Goal: Task Accomplishment & Management: Complete application form

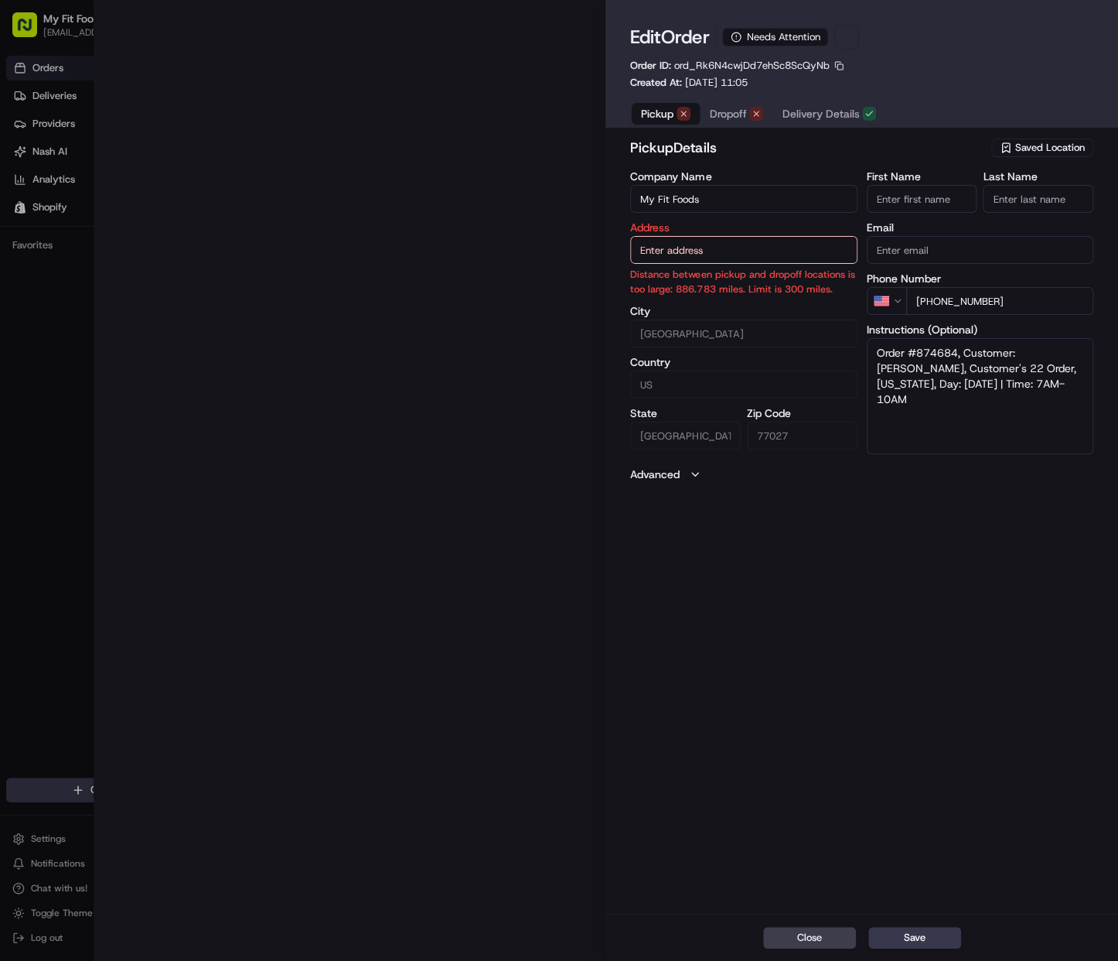
type input "[STREET_ADDRESS][US_STATE]"
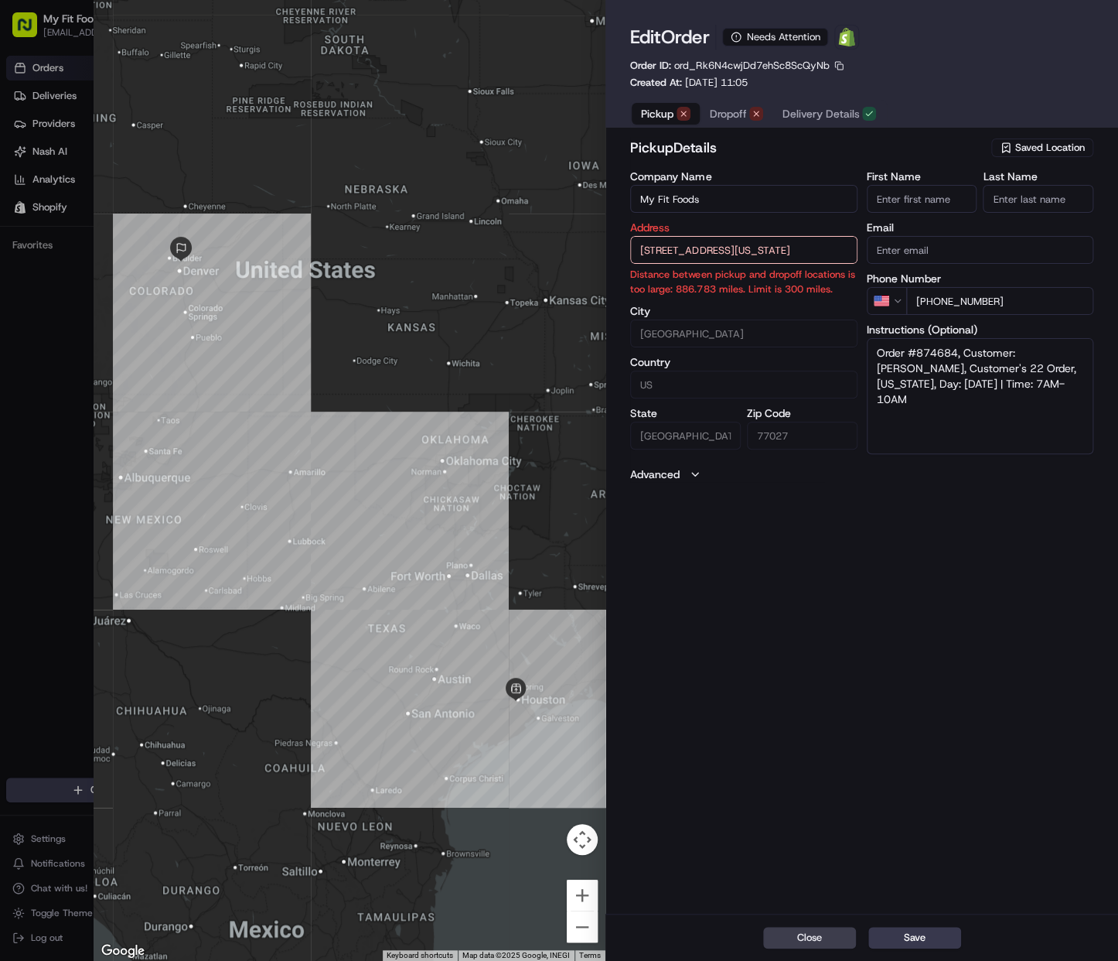
click at [894, 519] on div "pickup Details Saved Location Company Name My Fit Foods Address [STREET_ADDRESS…" at bounding box center [862, 524] width 513 height 780
click at [727, 112] on span "Dropoff" at bounding box center [727, 113] width 37 height 15
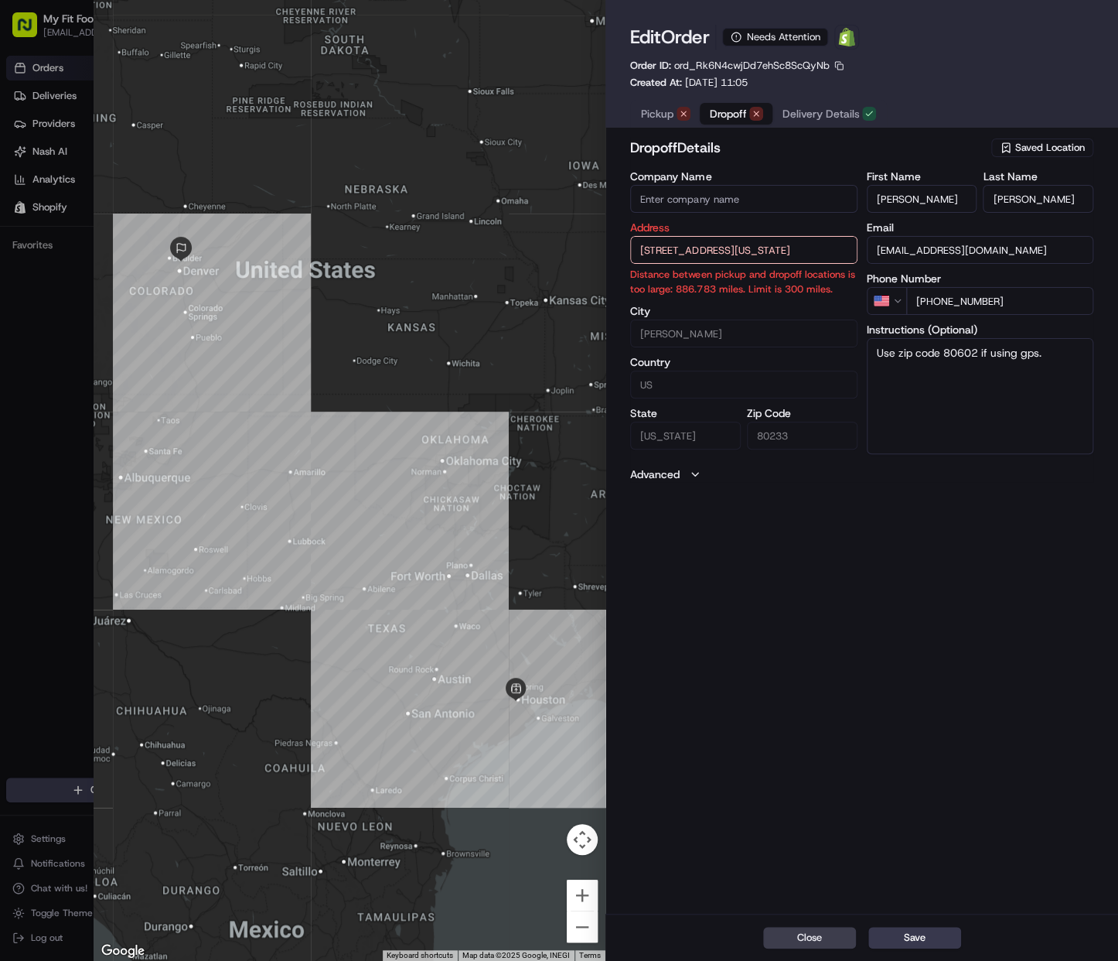
click at [728, 112] on span "Dropoff" at bounding box center [727, 113] width 37 height 15
click at [661, 113] on span "Pickup" at bounding box center [657, 113] width 32 height 15
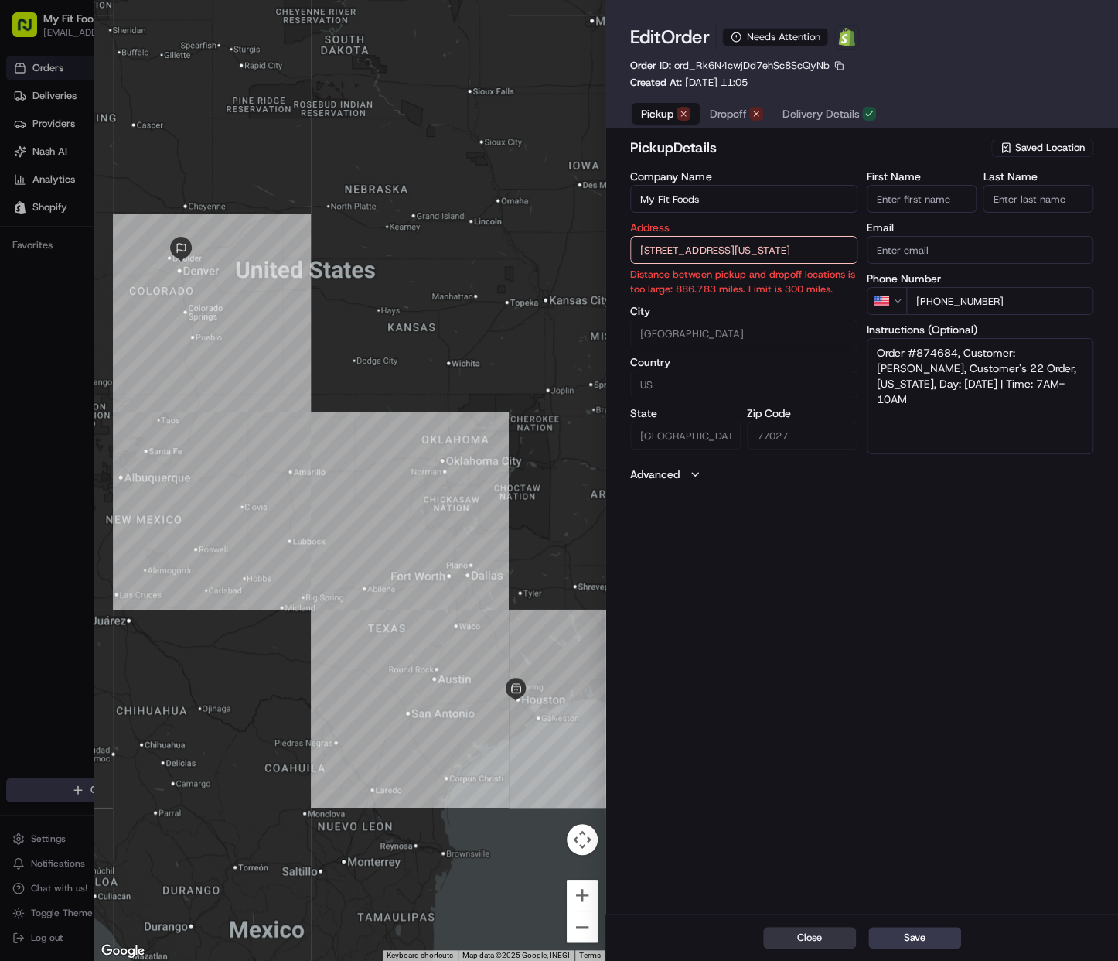
click at [821, 927] on button "Close" at bounding box center [809, 937] width 93 height 22
type input "+1"
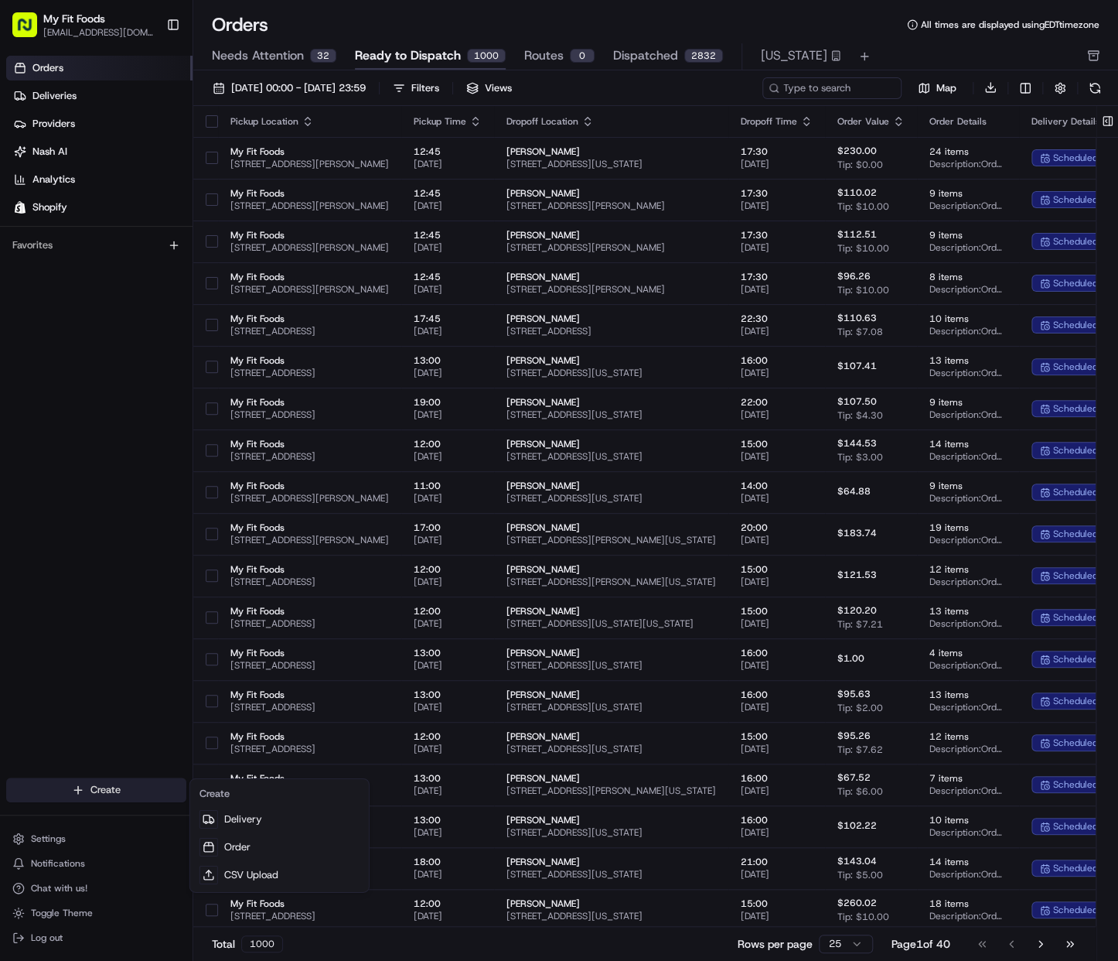
click at [169, 797] on html "My Fit Foods [EMAIL_ADDRESS][DOMAIN_NAME] Toggle Sidebar Orders Deliveries Prov…" at bounding box center [559, 480] width 1118 height 961
click at [258, 824] on link "Delivery" at bounding box center [279, 819] width 172 height 28
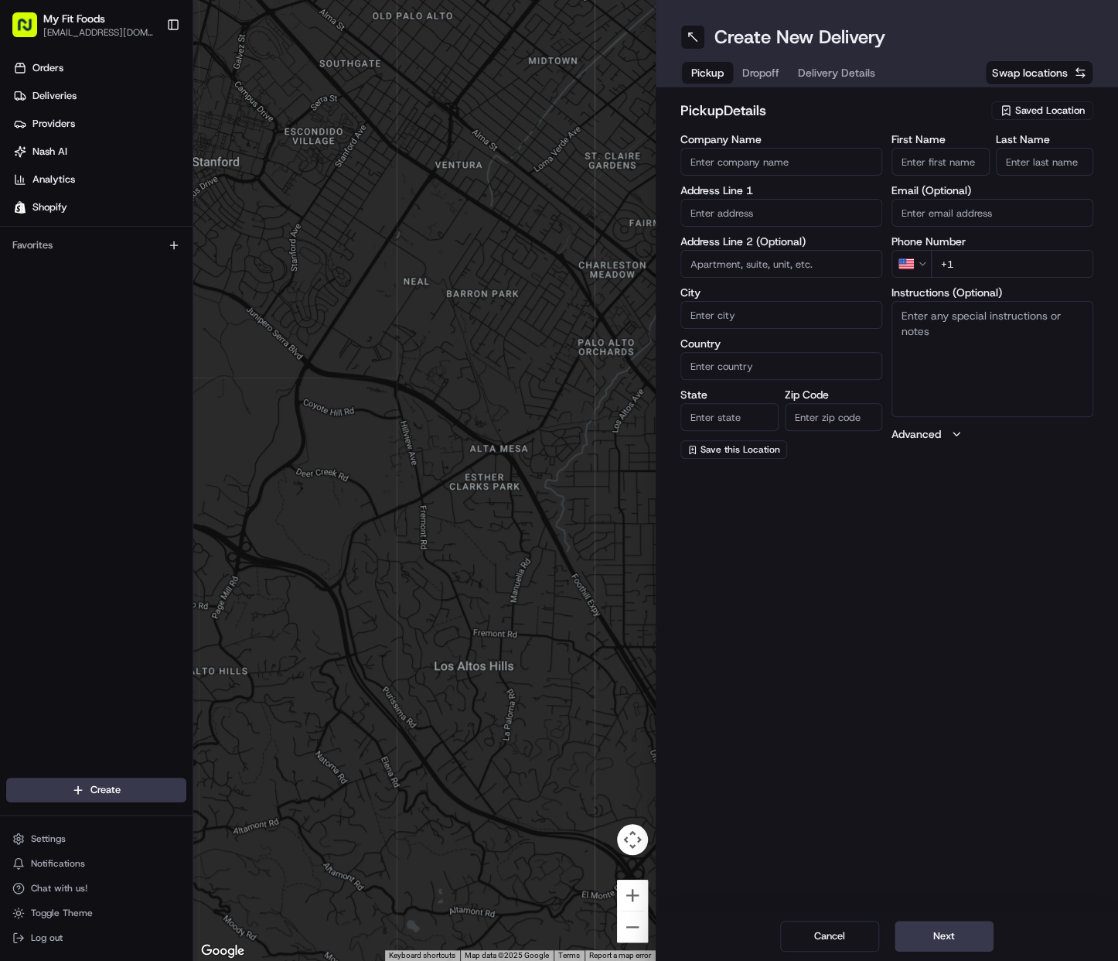
click at [1066, 114] on span "Saved Location" at bounding box center [1050, 111] width 70 height 14
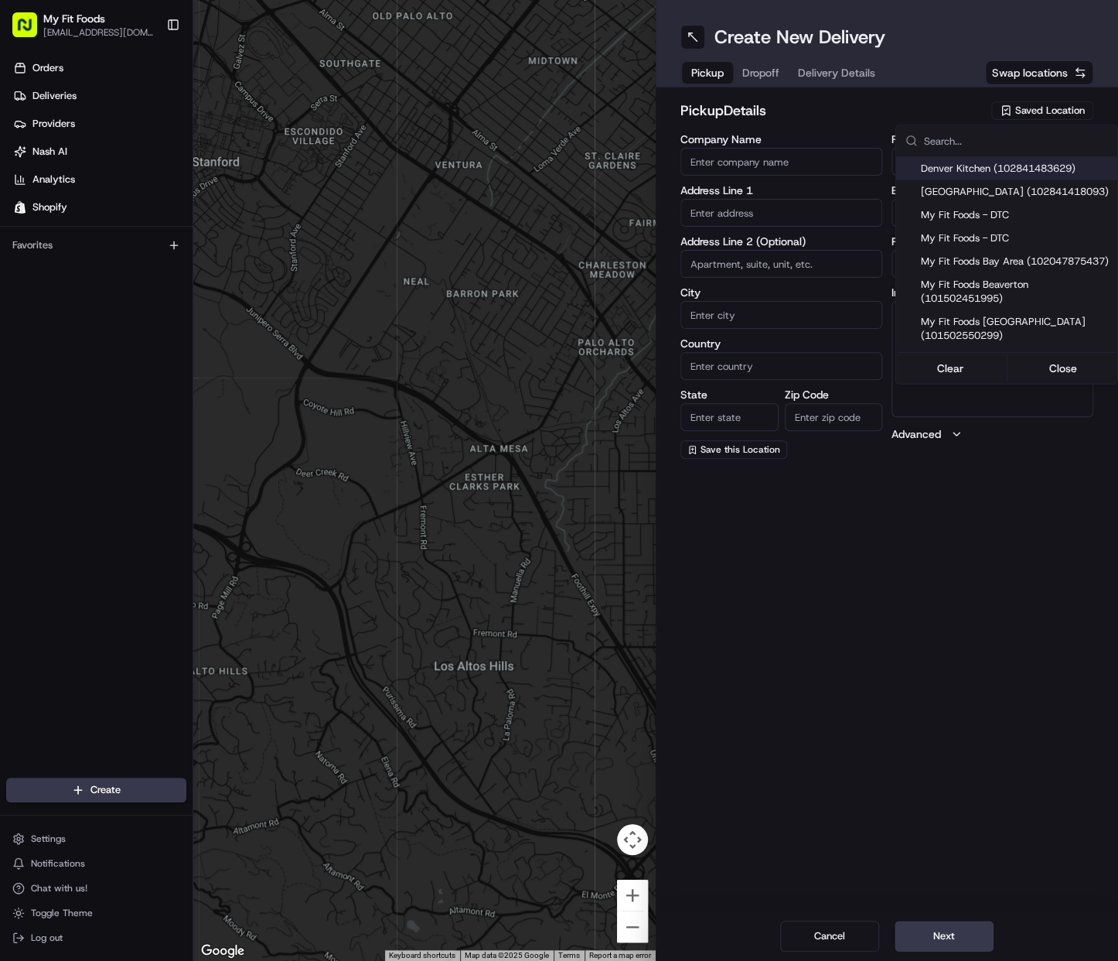
click at [981, 109] on html "My Fit Foods [EMAIL_ADDRESS][DOMAIN_NAME] Toggle Sidebar Orders Deliveries Prov…" at bounding box center [559, 480] width 1118 height 961
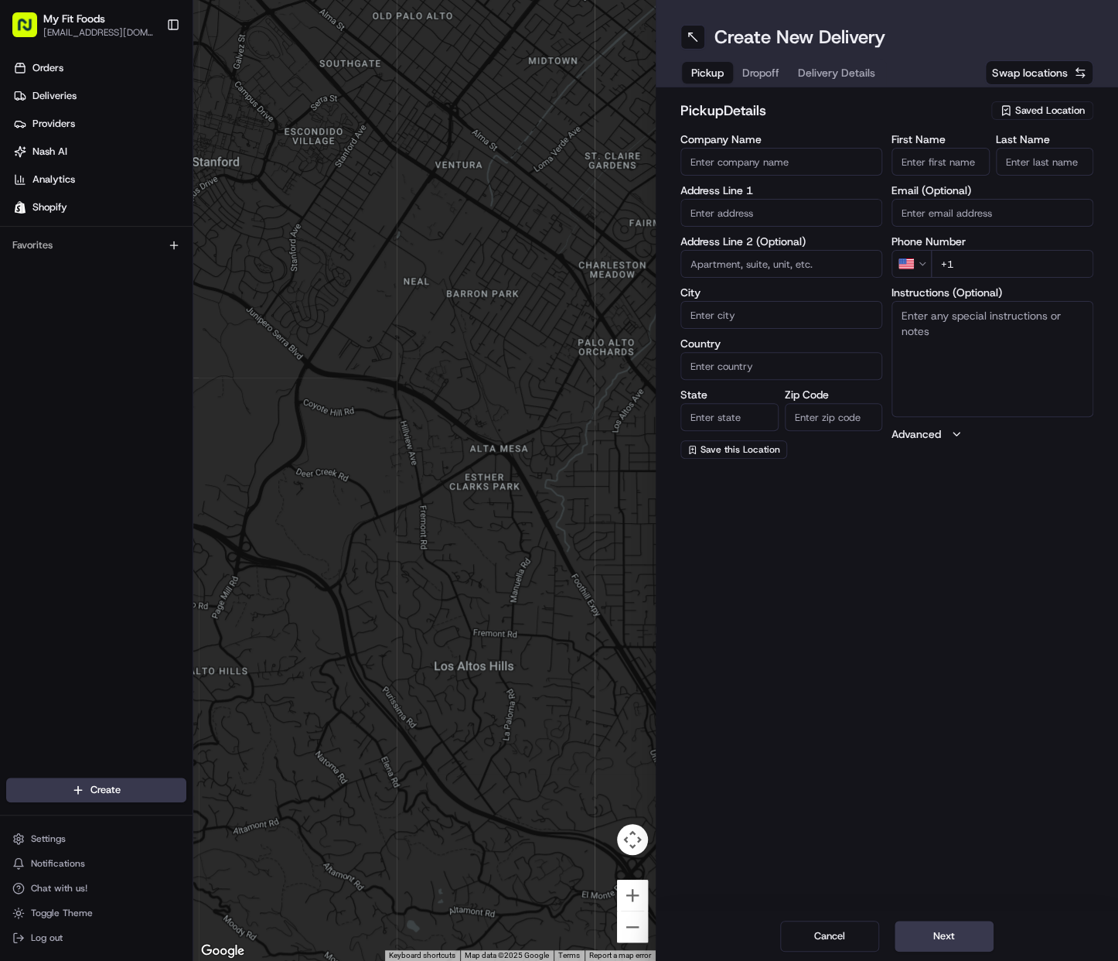
click at [1032, 114] on span "Saved Location" at bounding box center [1050, 111] width 70 height 14
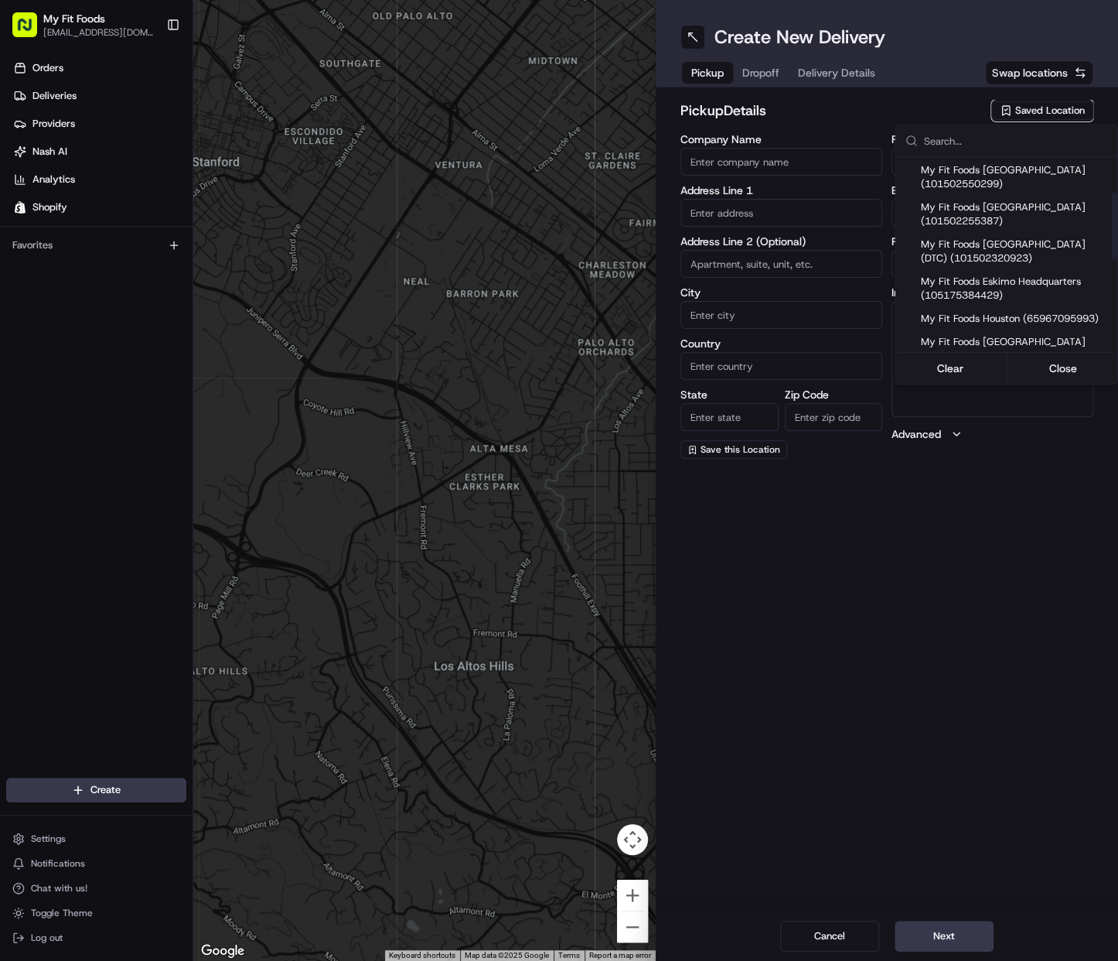
scroll to position [155, 0]
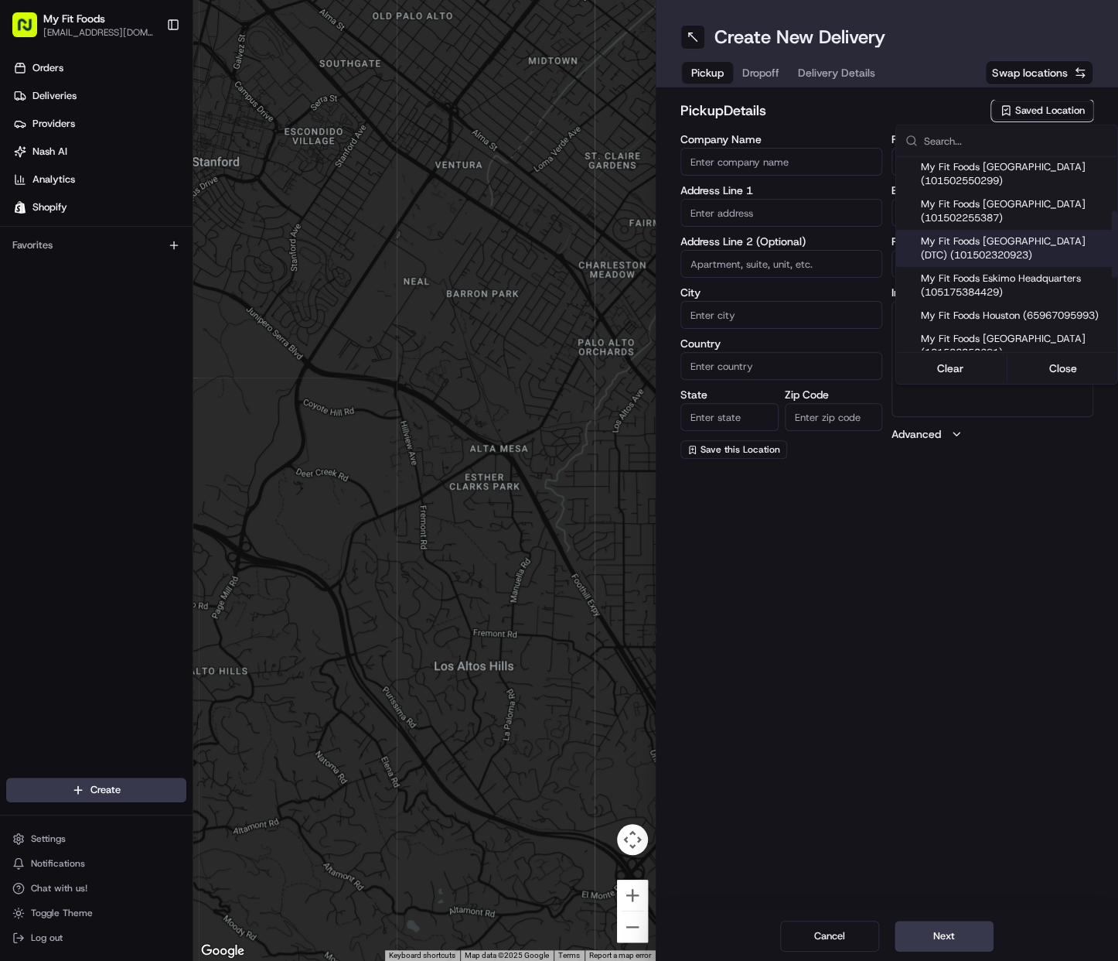
click at [1010, 248] on span "My Fit Foods [GEOGRAPHIC_DATA] (DTC) (101502320923)" at bounding box center [1016, 248] width 190 height 28
type input "My Fit Foods [GEOGRAPHIC_DATA] (DTC)"
type input "[STREET_ADDRESS]"
type input "d 60"
type input "[GEOGRAPHIC_DATA]"
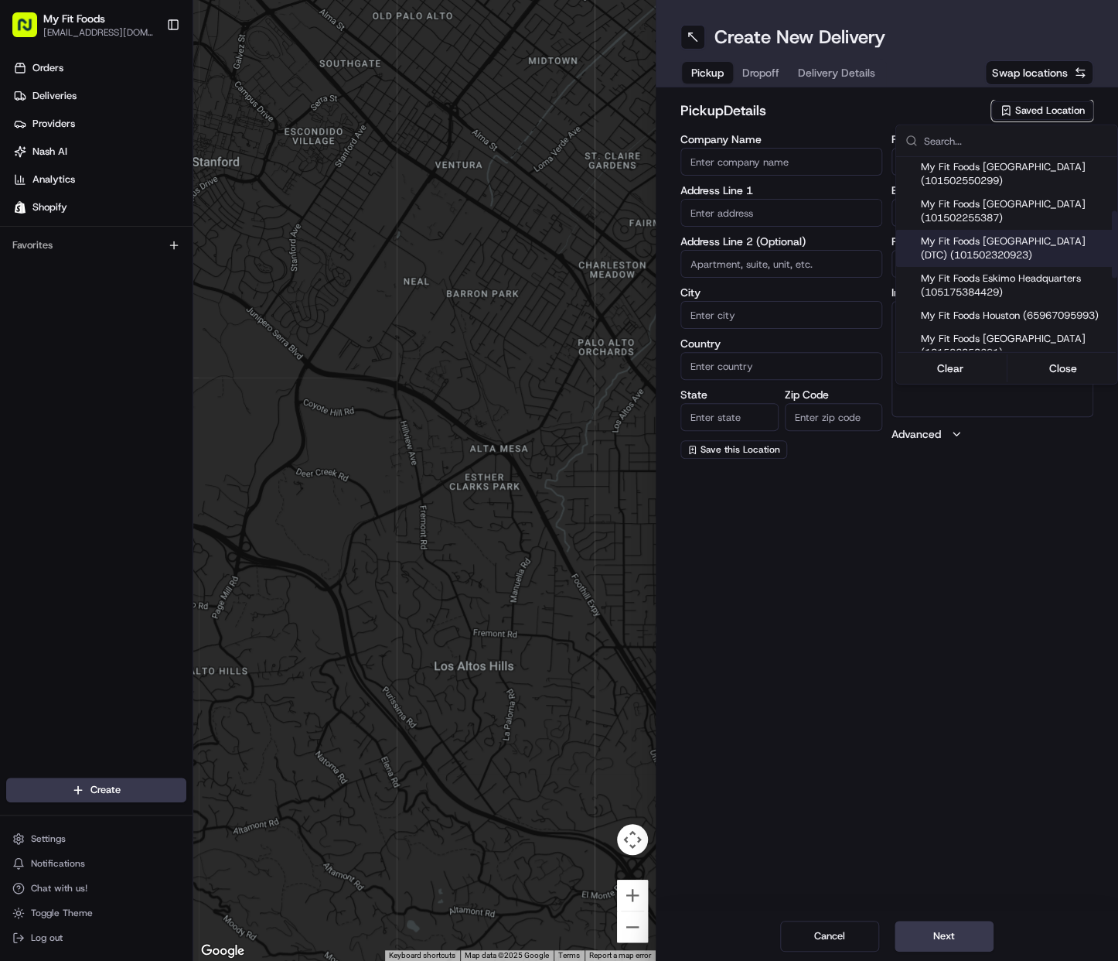
type input "US"
type input "CO"
type input "80111"
type input "[PHONE_NUMBER]"
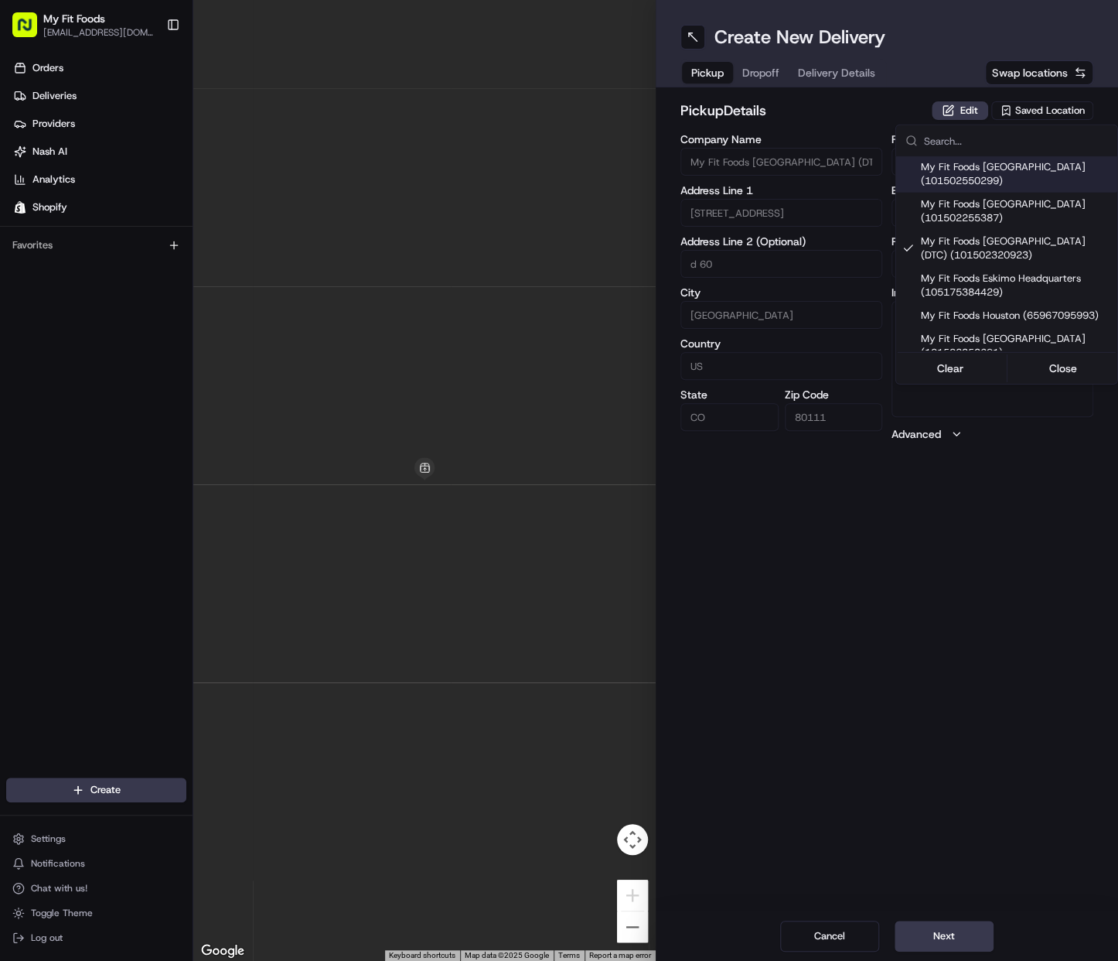
click at [770, 68] on html "My Fit Foods [EMAIL_ADDRESS][DOMAIN_NAME] Toggle Sidebar Orders Deliveries Prov…" at bounding box center [559, 480] width 1118 height 961
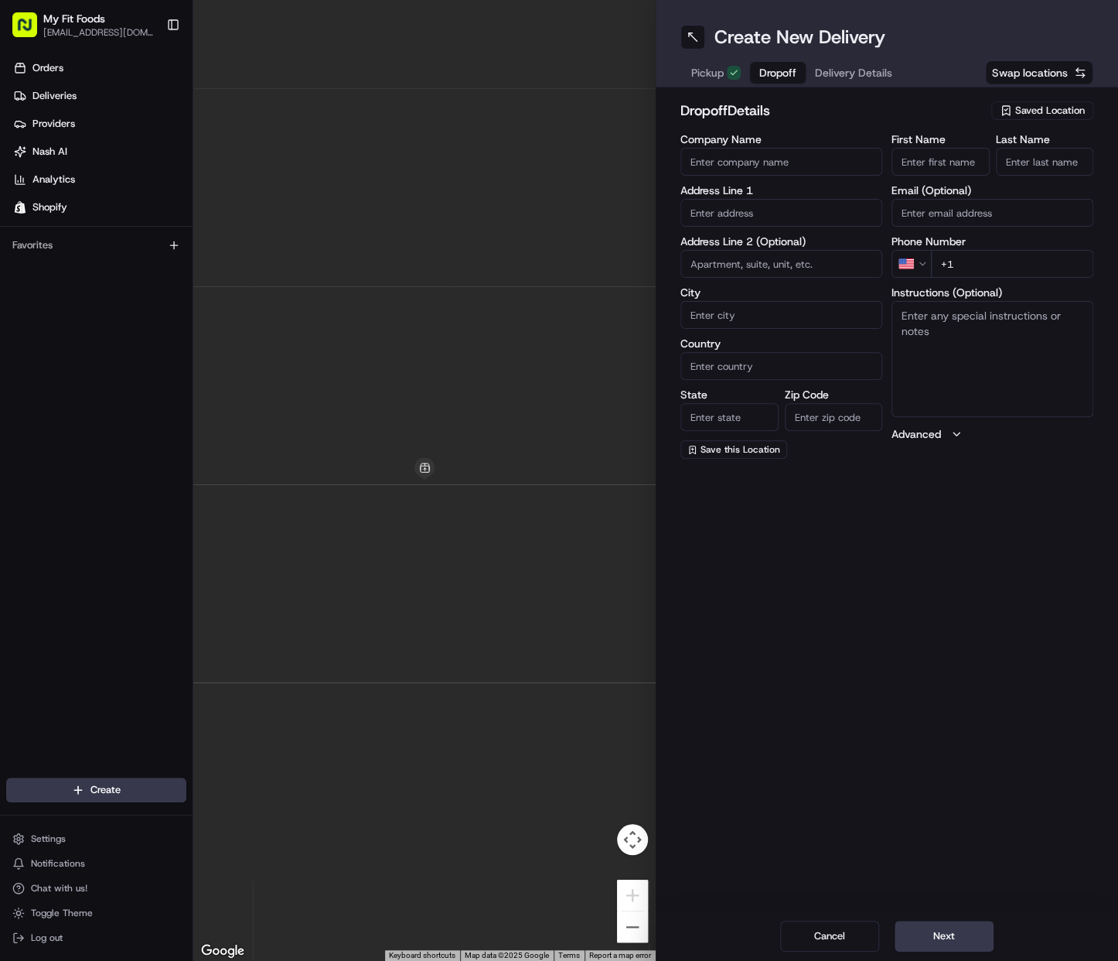
click at [749, 67] on div "Pickup Dropoff Delivery Details" at bounding box center [792, 73] width 223 height 28
click at [769, 206] on input "text" at bounding box center [782, 213] width 202 height 28
drag, startPoint x: 807, startPoint y: 254, endPoint x: 818, endPoint y: 261, distance: 12.9
click at [807, 254] on div "[STREET_ADDRESS]" at bounding box center [781, 245] width 194 height 23
type input "[STREET_ADDRESS]"
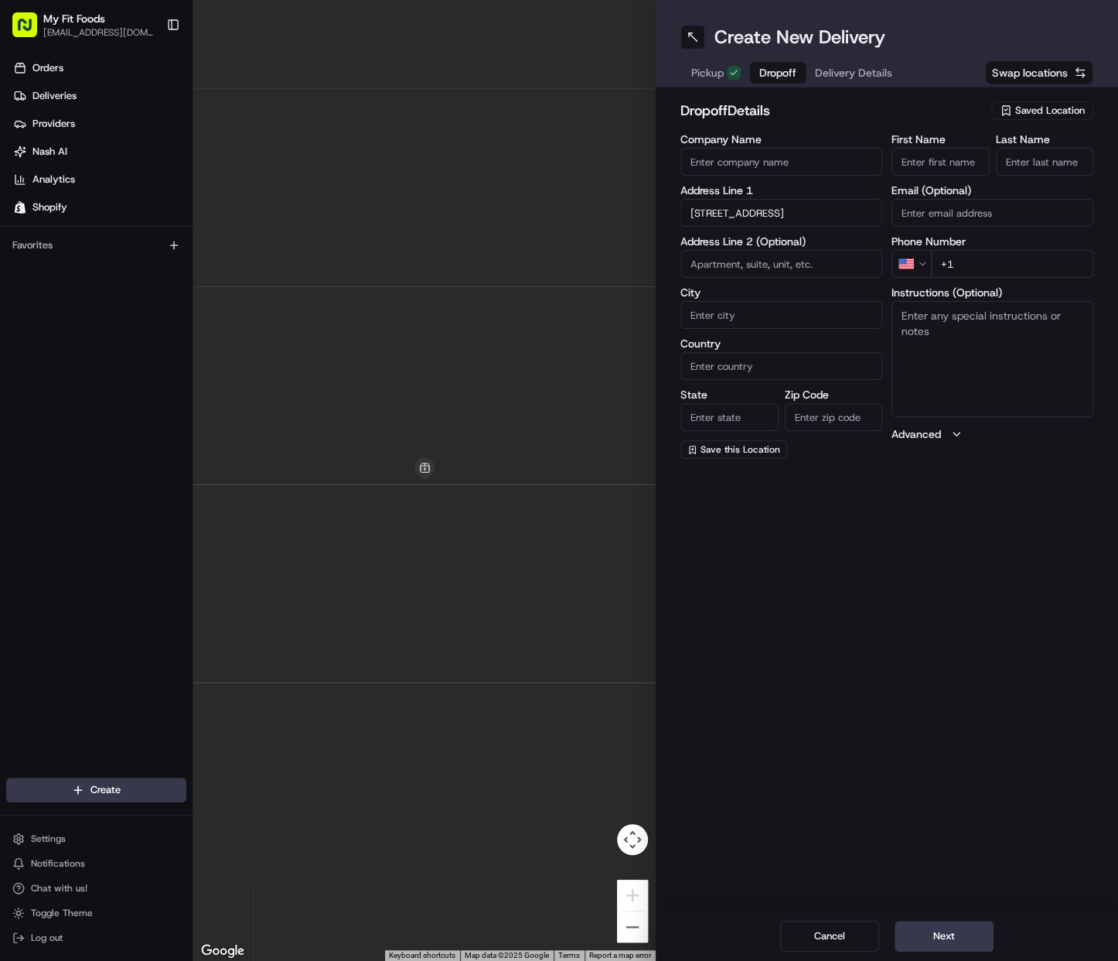
type input "[GEOGRAPHIC_DATA]"
type input "CO"
type input "80021"
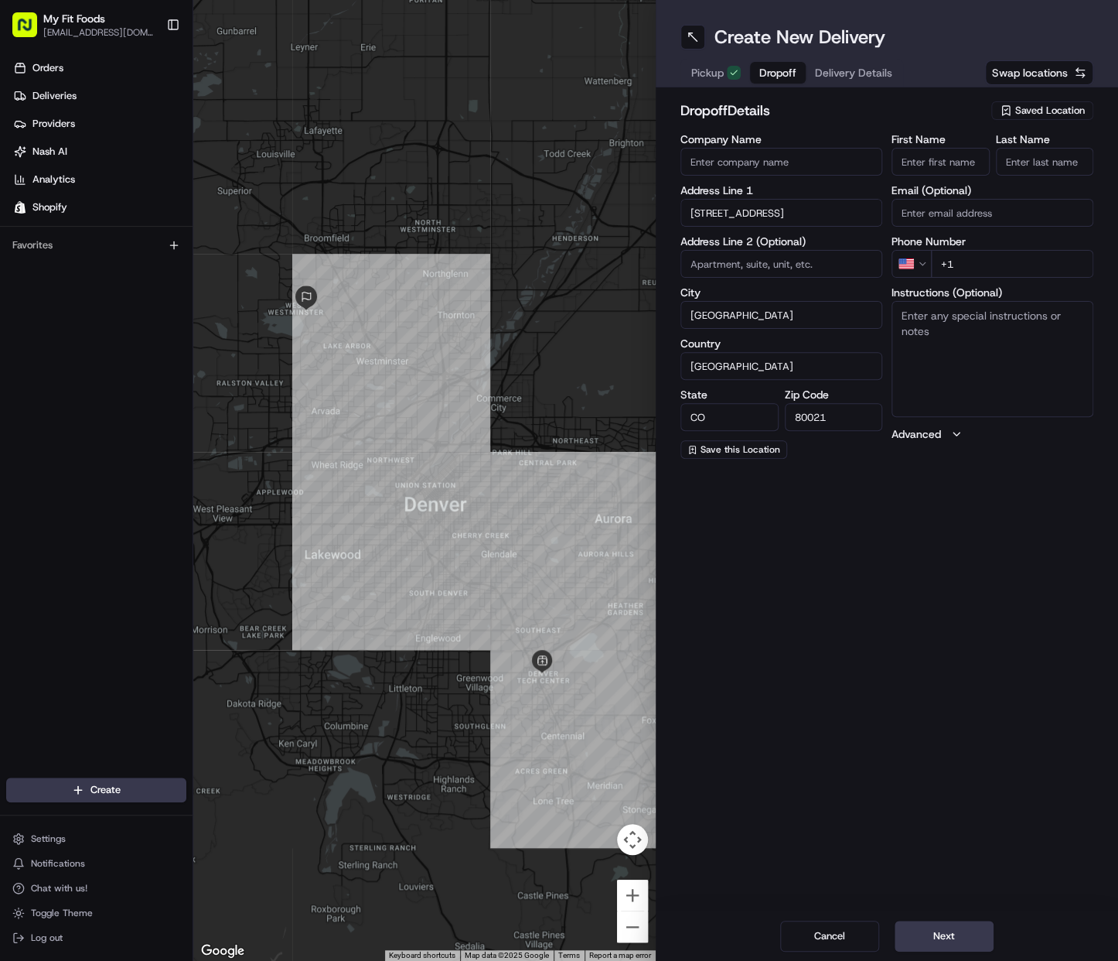
drag, startPoint x: 940, startPoint y: 173, endPoint x: 941, endPoint y: 162, distance: 10.9
click at [941, 162] on input "First Name" at bounding box center [941, 162] width 98 height 28
type input "[PERSON_NAME]"
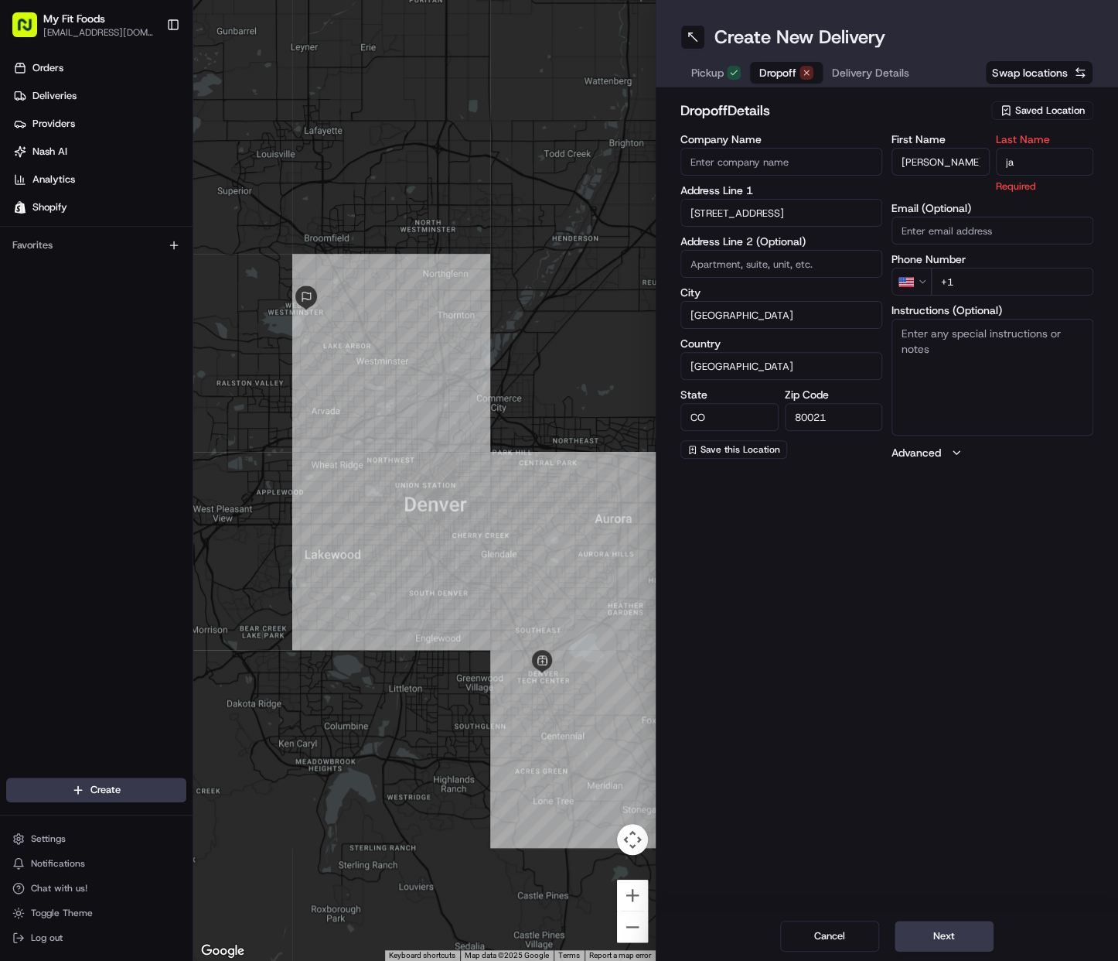
type input "j"
type input "[PERSON_NAME]"
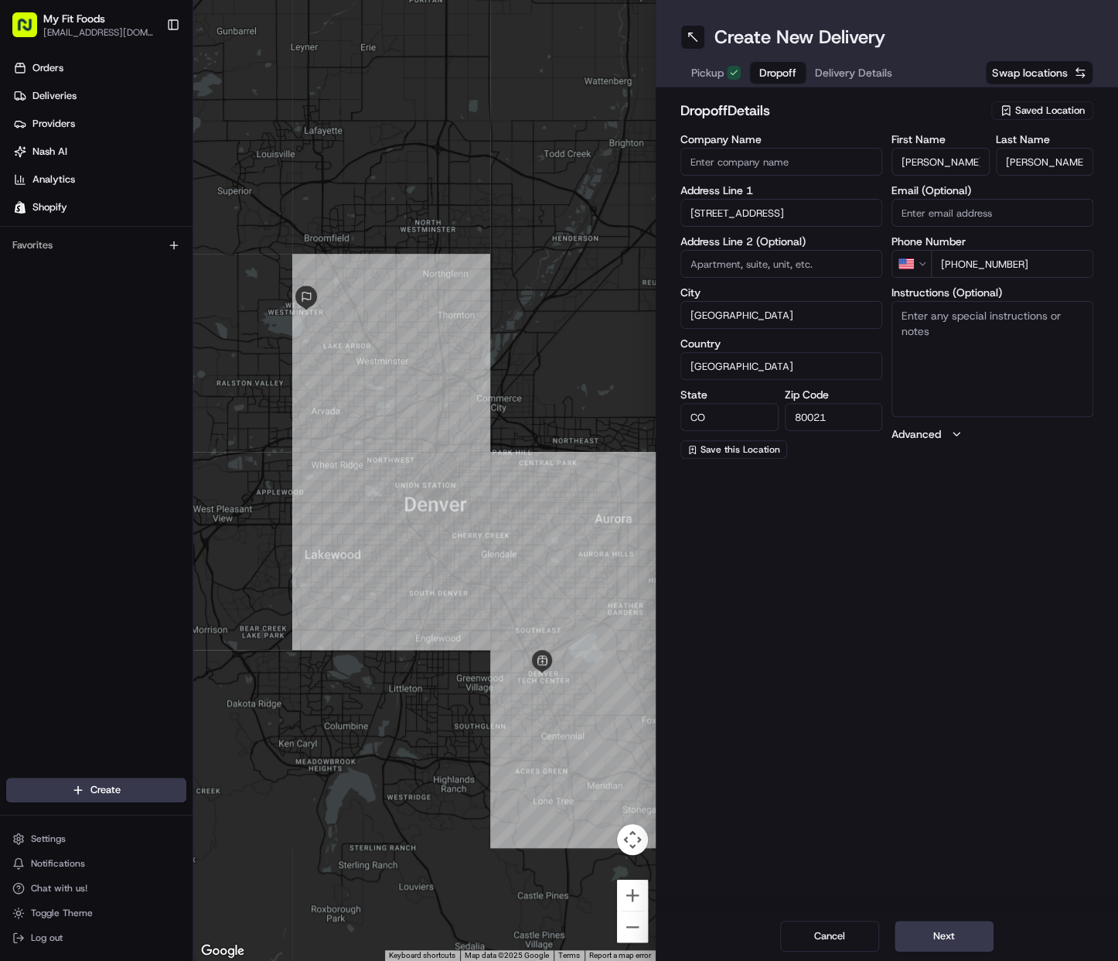
type input "[PHONE_NUMBER]"
click at [968, 365] on textarea "Instructions (Optional)" at bounding box center [993, 359] width 202 height 116
paste textarea "875296"
type textarea "875296"
click at [832, 71] on span "Delivery Details" at bounding box center [853, 72] width 77 height 15
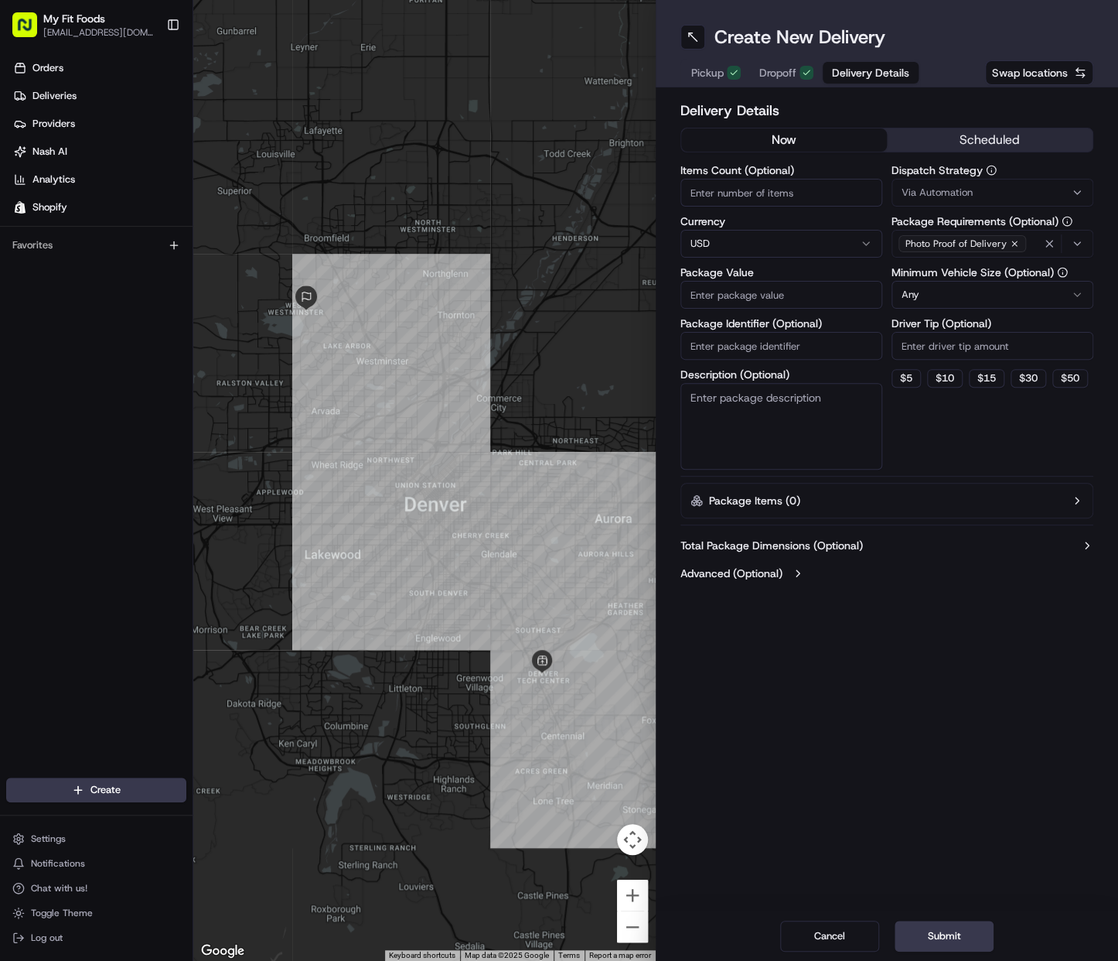
click at [759, 413] on textarea "Description (Optional)" at bounding box center [782, 426] width 202 height 87
paste textarea "875296"
type textarea "875296"
click at [742, 352] on input "Package Identifier (Optional)" at bounding box center [782, 346] width 202 height 28
paste input "875296"
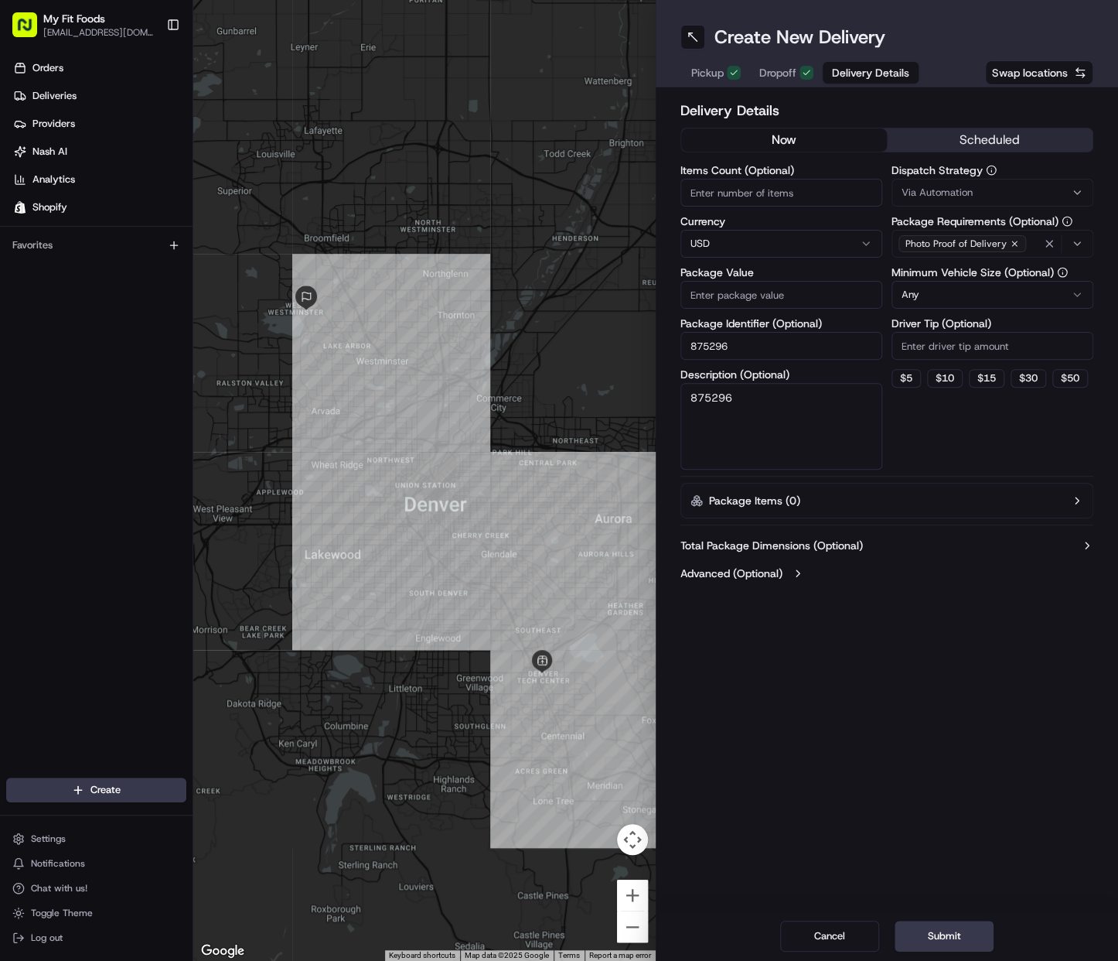
type input "875296"
click at [744, 204] on input "Items Count (Optional)" at bounding box center [782, 193] width 202 height 28
type input "1"
click at [789, 77] on span "Dropoff" at bounding box center [777, 72] width 37 height 15
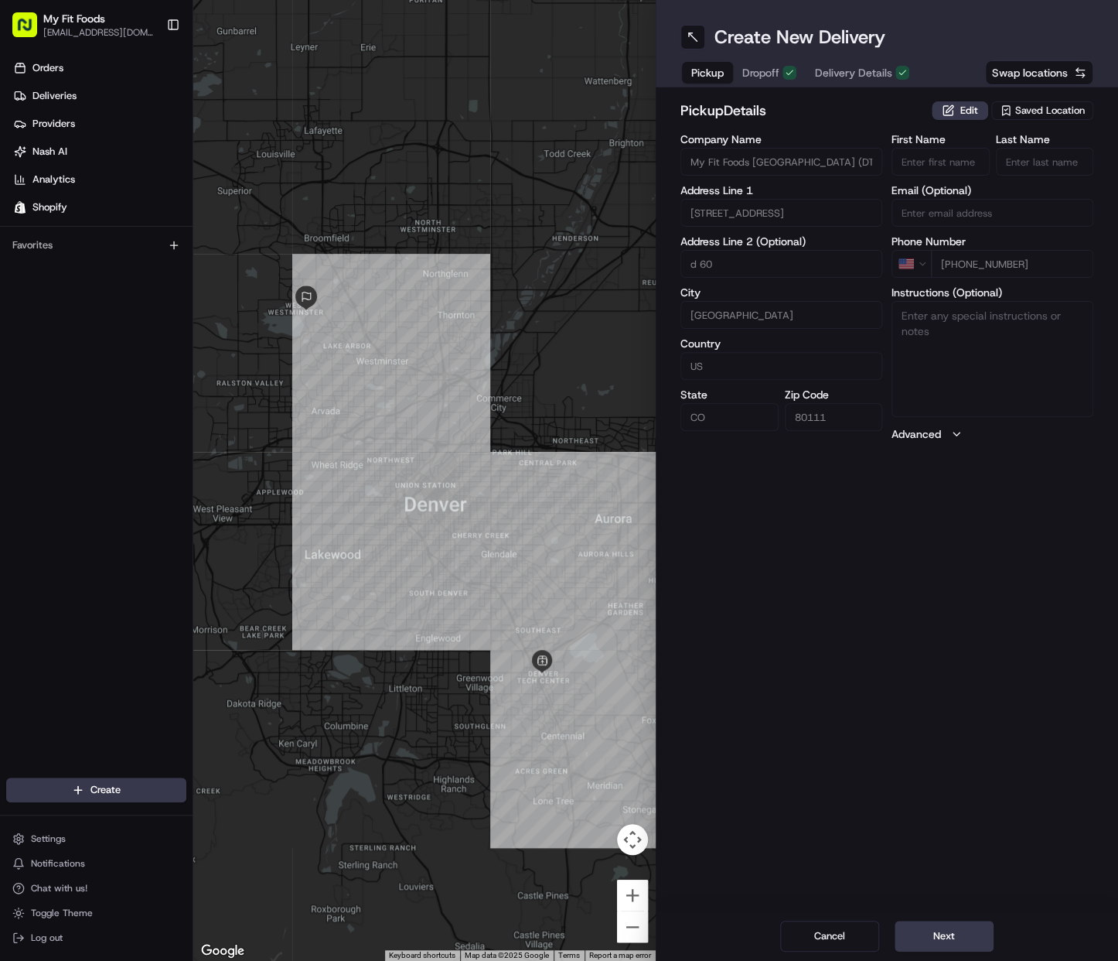
click at [696, 62] on button "Pickup" at bounding box center [707, 73] width 51 height 22
click at [706, 70] on span "Pickup" at bounding box center [707, 72] width 32 height 15
click at [1024, 106] on span "Saved Location" at bounding box center [1050, 111] width 70 height 14
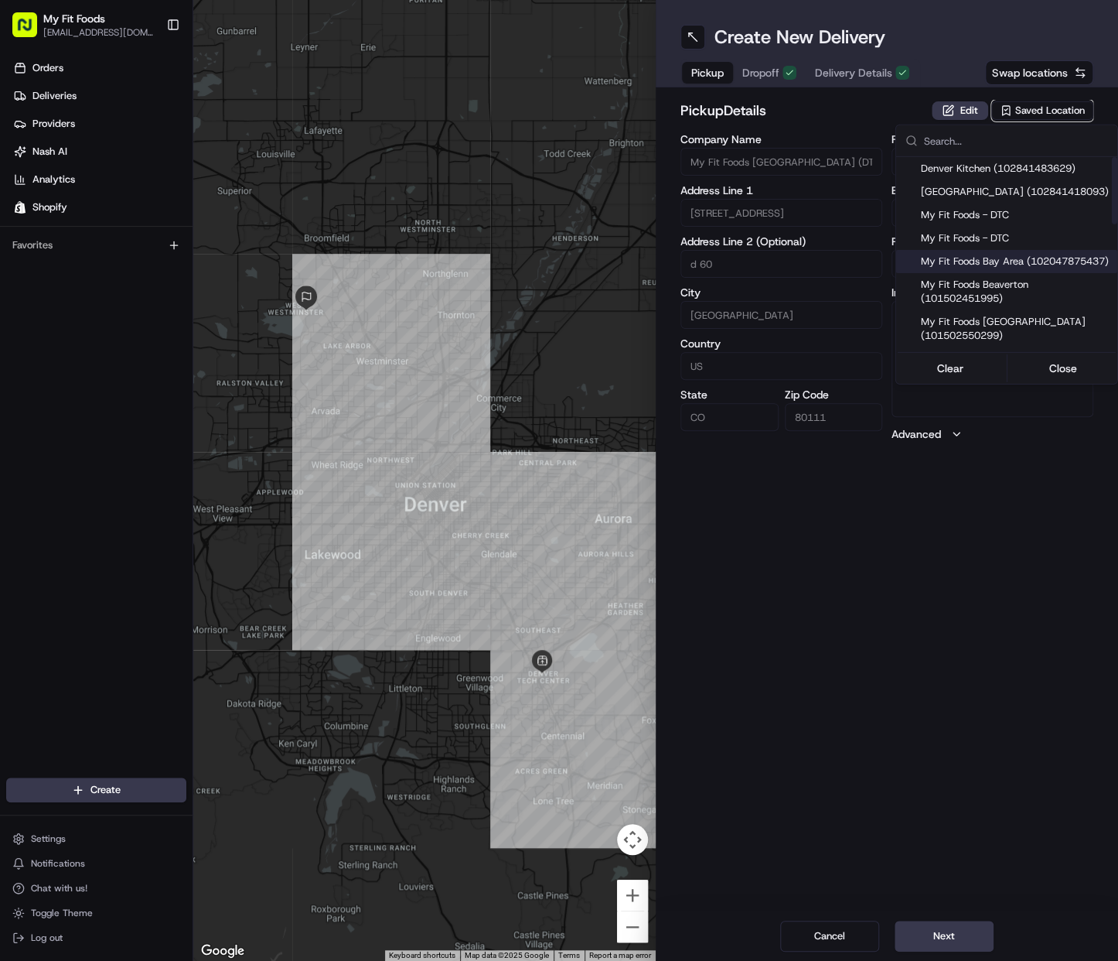
scroll to position [309, 0]
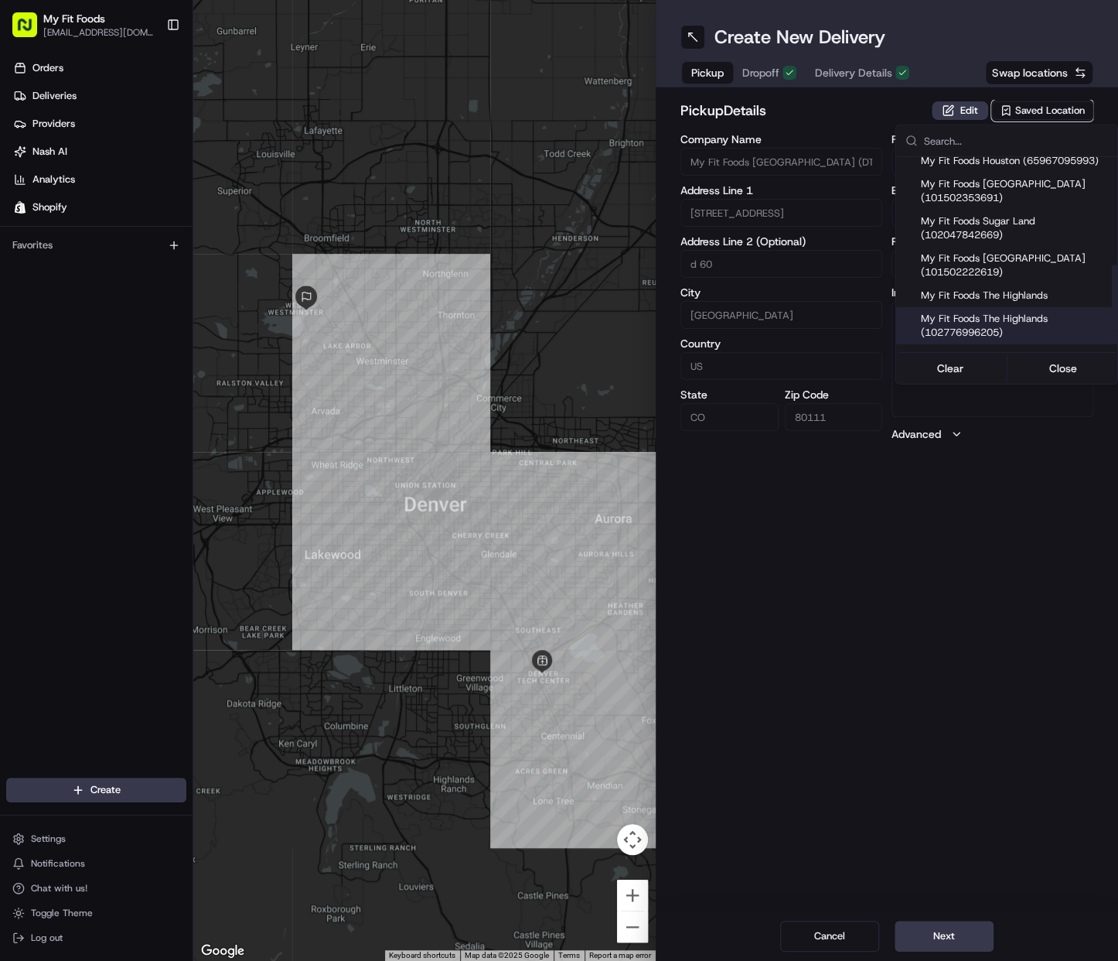
click at [1002, 334] on span "My Fit Foods The Highlands (102776996205)" at bounding box center [1016, 326] width 190 height 28
type input "My Fit Foods The Highlands"
type input "[STREET_ADDRESS][PERSON_NAME]"
type input "[GEOGRAPHIC_DATA]"
type input "80211"
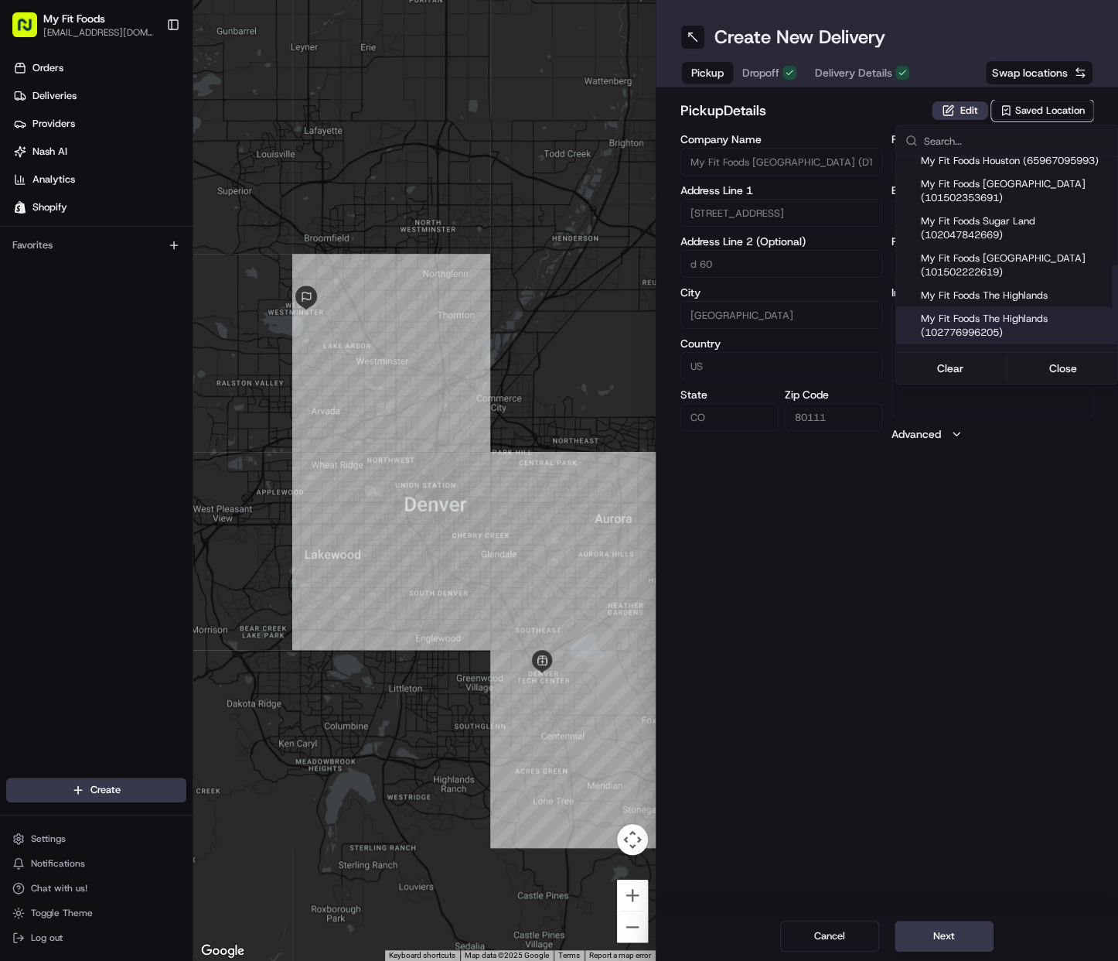
type input "[PHONE_NUMBER]"
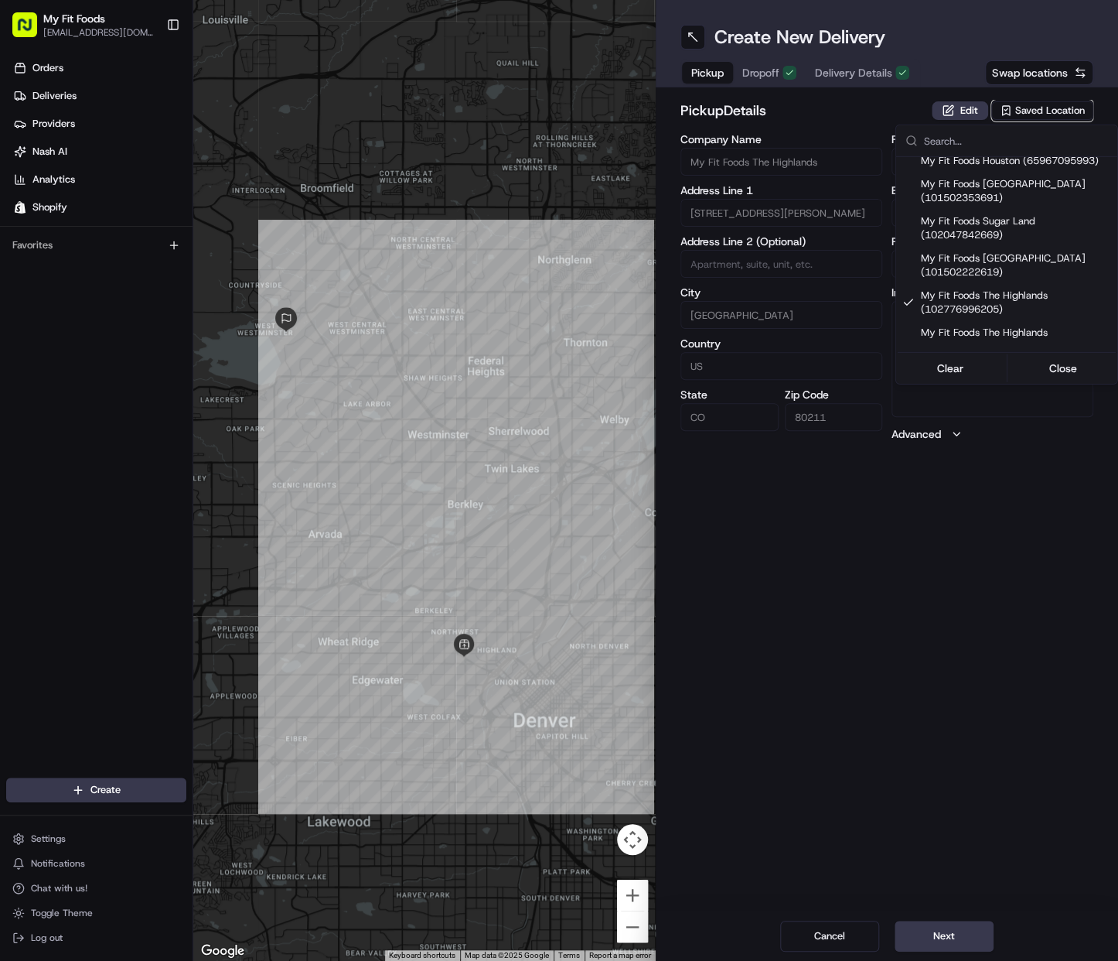
click at [829, 86] on html "My Fit Foods [EMAIL_ADDRESS][DOMAIN_NAME] Toggle Sidebar Orders Deliveries Prov…" at bounding box center [559, 480] width 1118 height 961
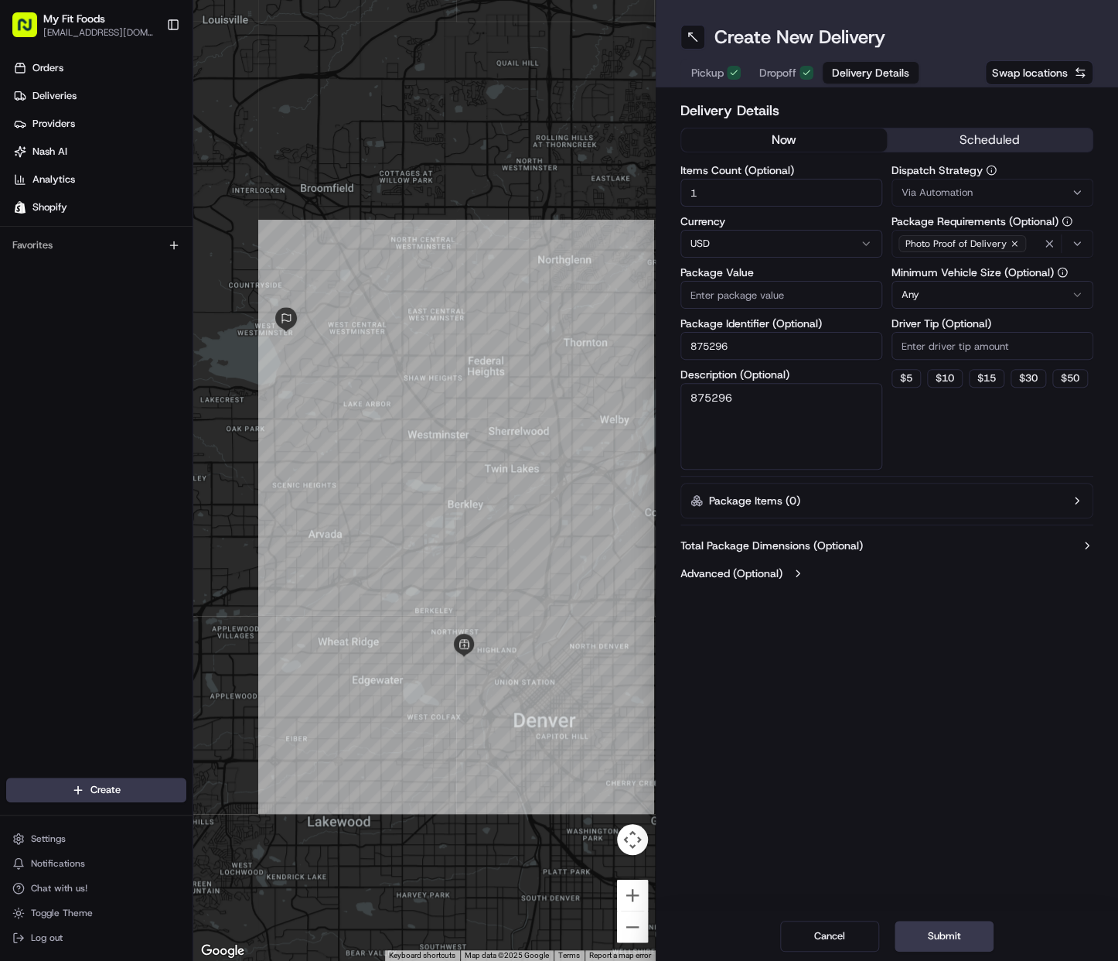
click at [832, 73] on span "Delivery Details" at bounding box center [870, 72] width 77 height 15
click at [943, 350] on input "Driver Tip (Optional)" at bounding box center [993, 346] width 202 height 28
type input "5.60"
click at [764, 583] on div "Total Package Dimensions (Optional) Advanced (Optional)" at bounding box center [887, 559] width 413 height 56
click at [777, 579] on label "Advanced (Optional)" at bounding box center [732, 572] width 102 height 15
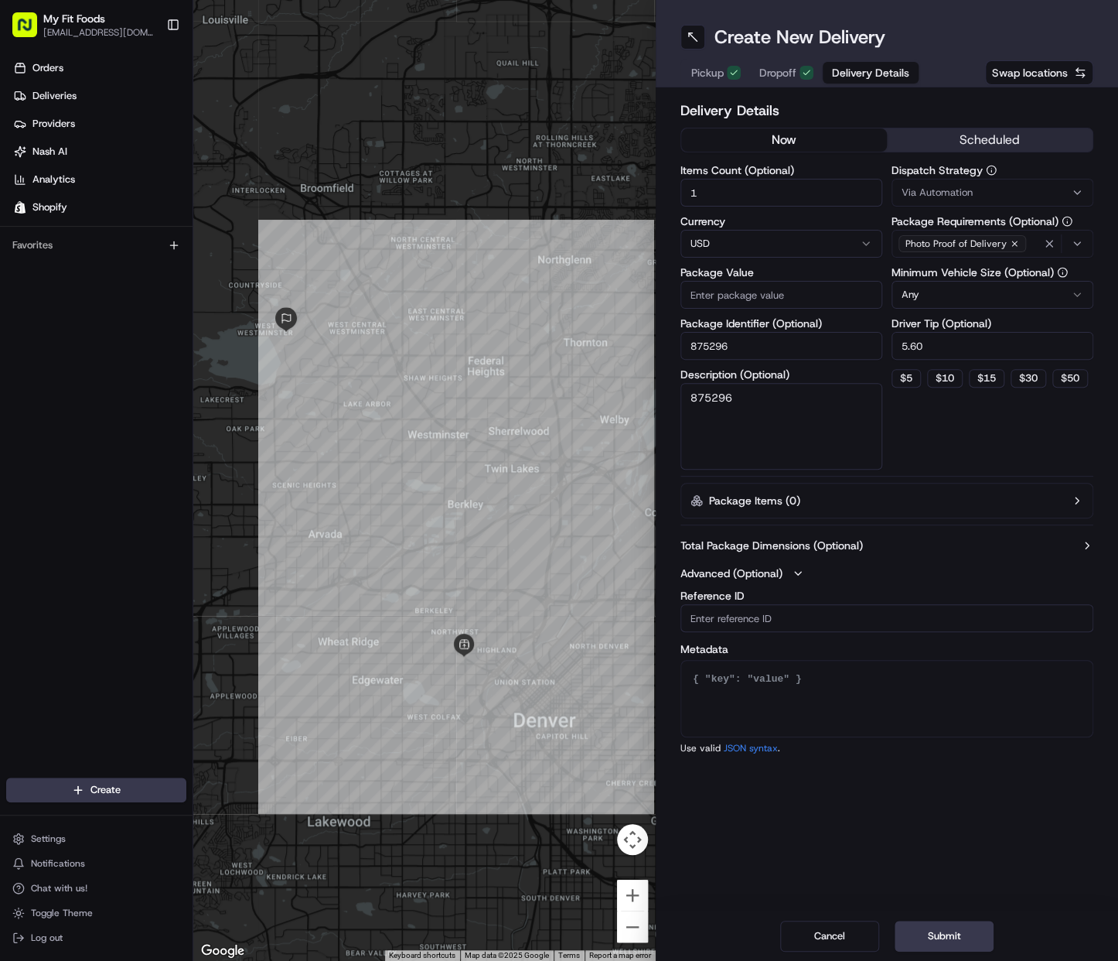
click at [783, 610] on input "Reference ID" at bounding box center [887, 618] width 413 height 28
paste input "875296"
type input "875296"
drag, startPoint x: 973, startPoint y: 783, endPoint x: 976, endPoint y: 769, distance: 15.0
click at [974, 783] on div "Create New Delivery Pickup Dropoff Delivery Details Swap locations Delivery Det…" at bounding box center [887, 480] width 462 height 961
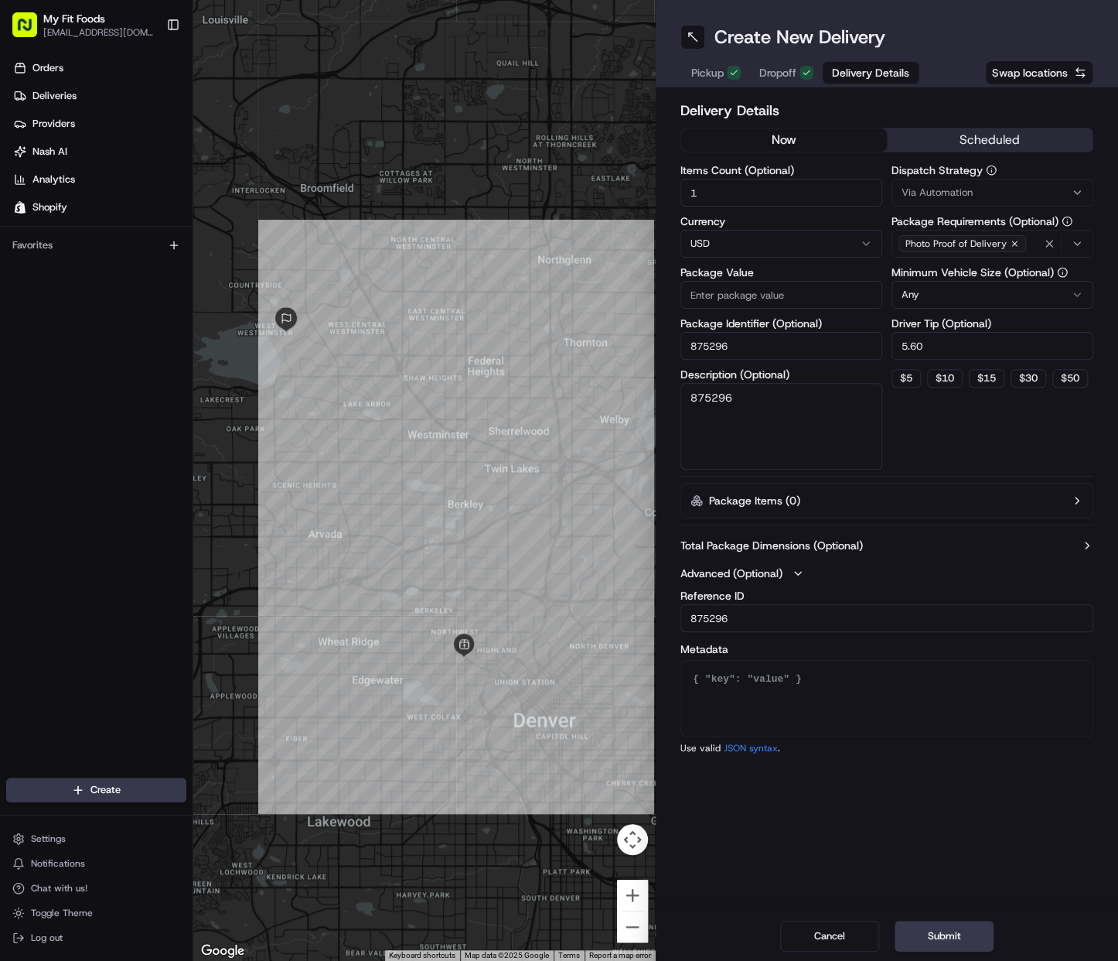
click at [978, 193] on div "Via Automation" at bounding box center [993, 193] width 194 height 14
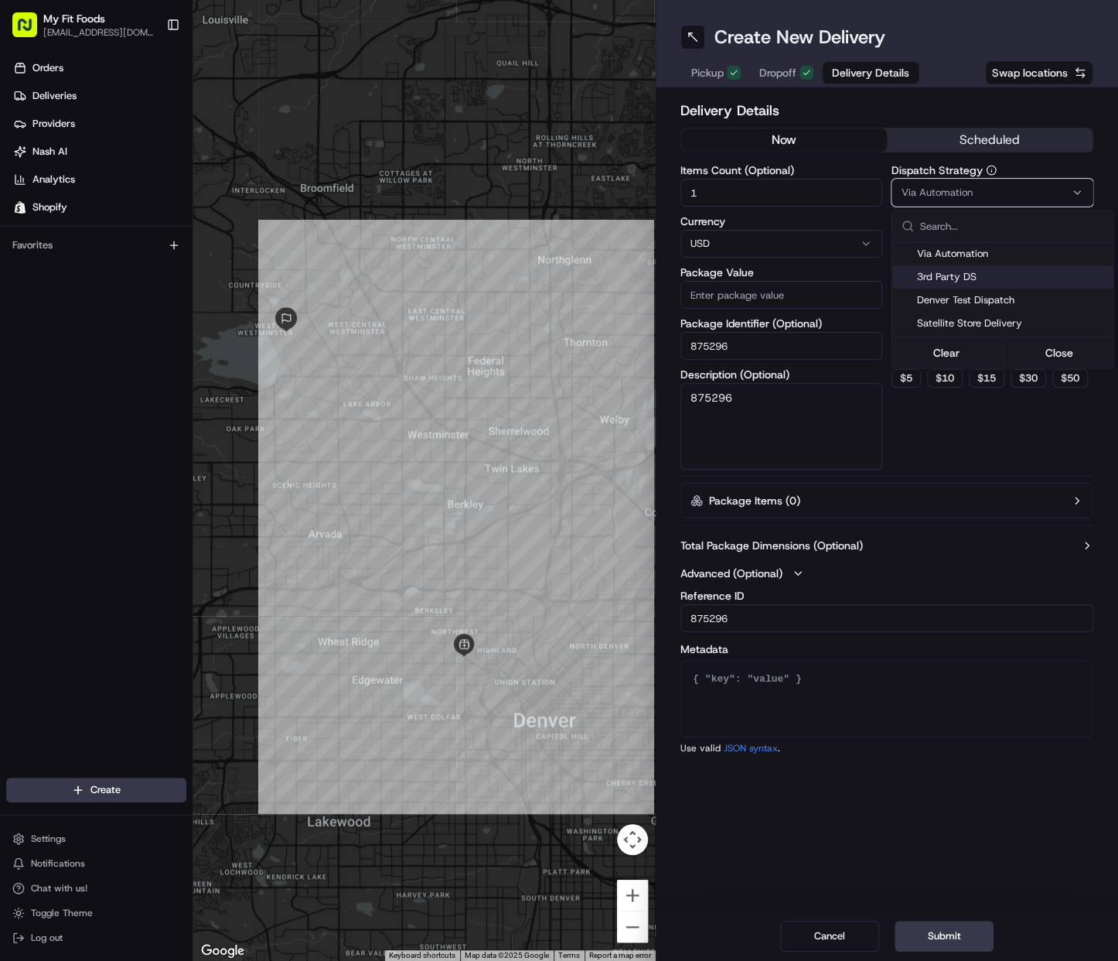
click at [960, 278] on span "3rd Party DS" at bounding box center [1012, 277] width 190 height 14
click at [943, 926] on html "My Fit Foods [EMAIL_ADDRESS][DOMAIN_NAME] Toggle Sidebar Orders Deliveries Prov…" at bounding box center [559, 480] width 1118 height 961
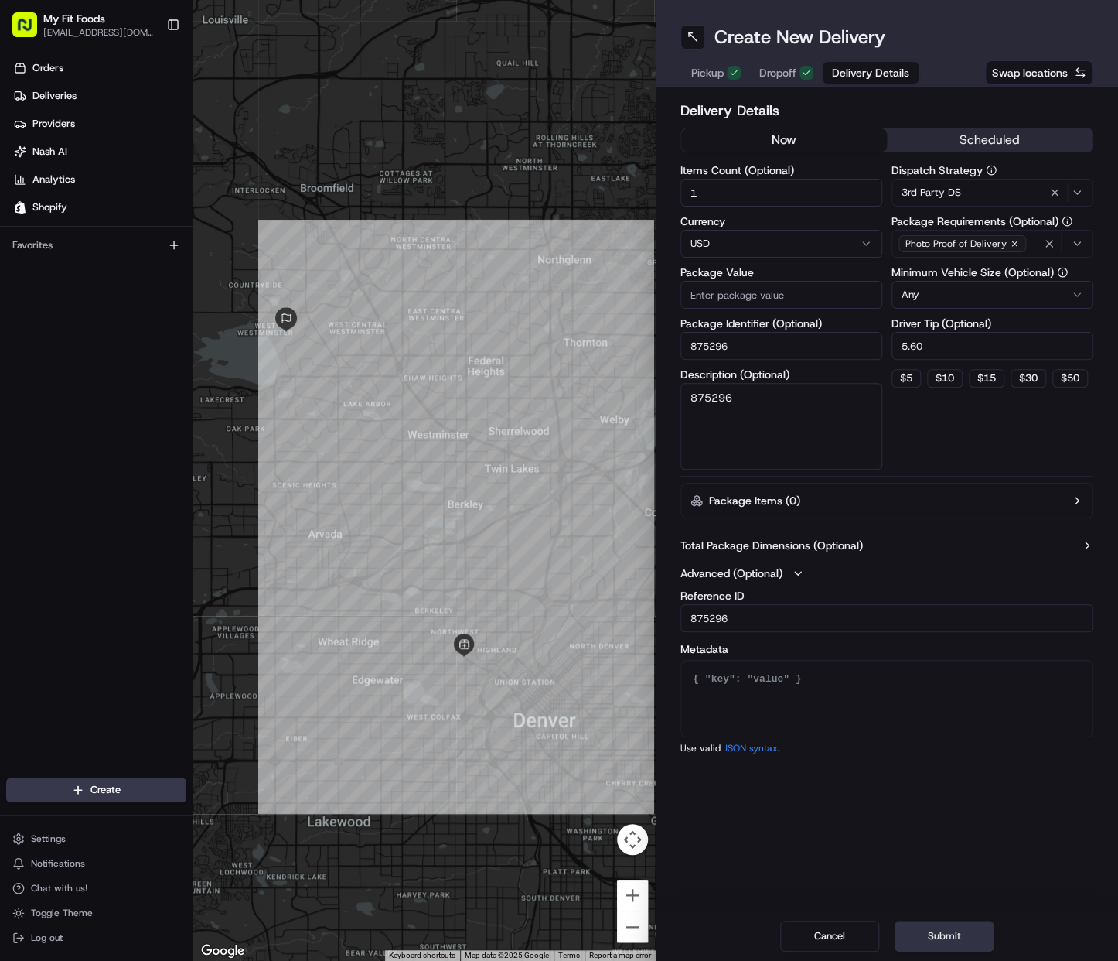
click at [953, 930] on button "Submit" at bounding box center [944, 935] width 99 height 31
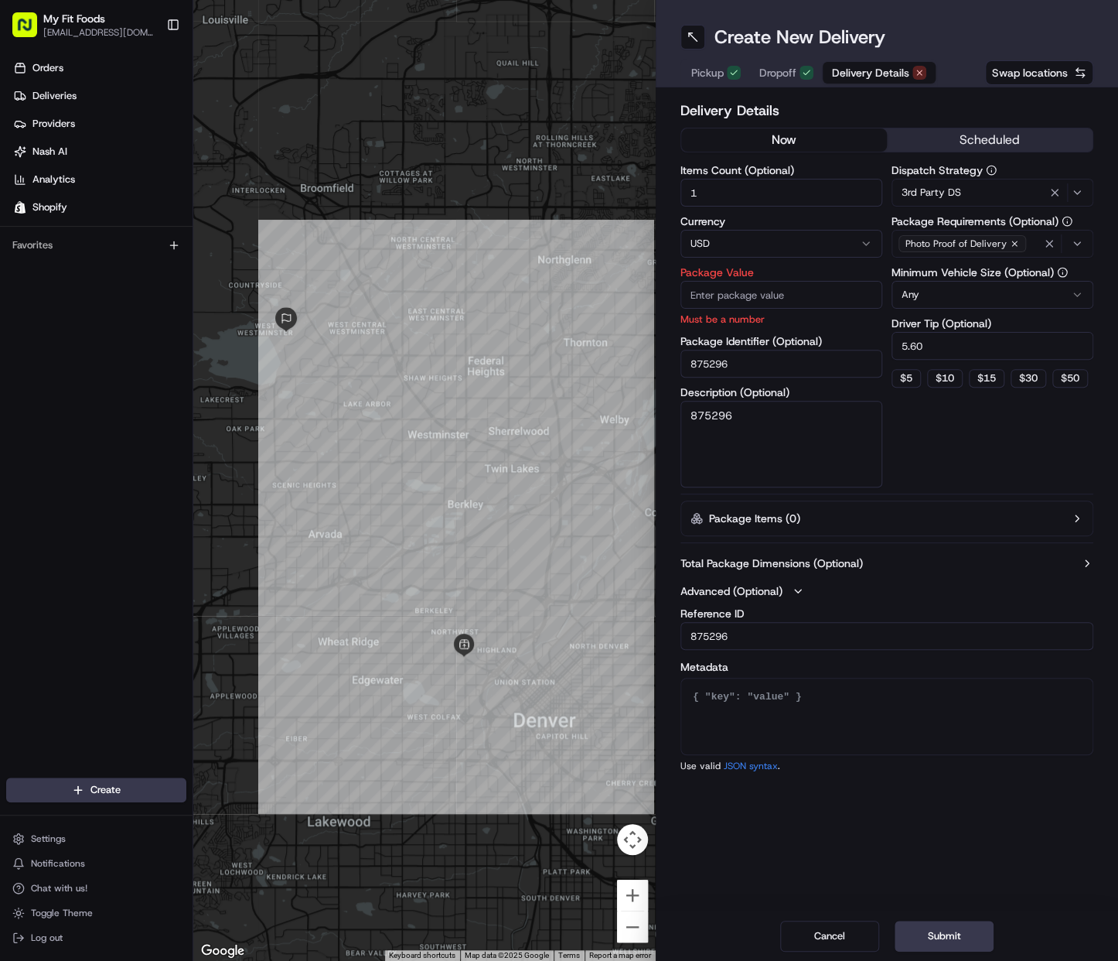
click at [790, 292] on input "Package Value" at bounding box center [782, 295] width 202 height 28
type input "146.92"
click at [956, 922] on button "Submit" at bounding box center [944, 935] width 99 height 31
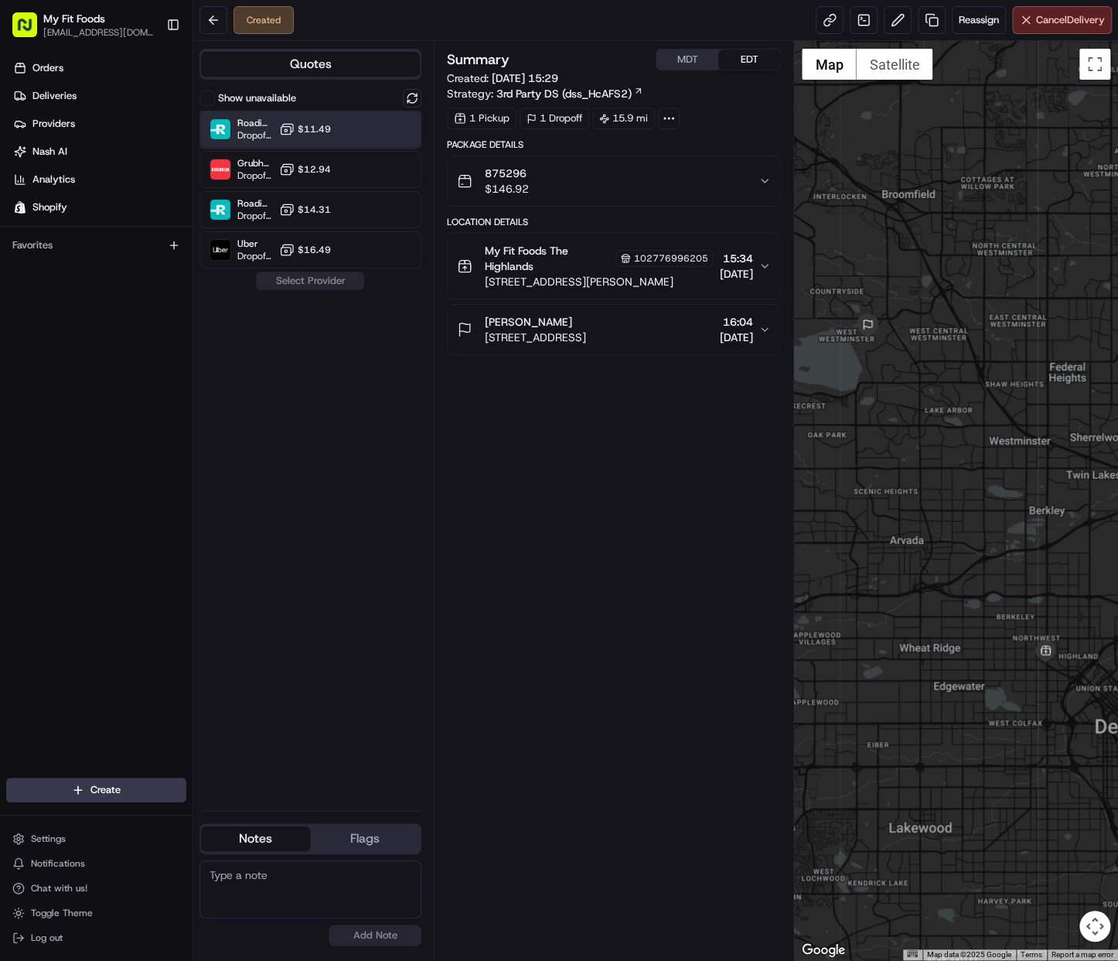
click at [347, 139] on div "Roadie (Routed) Dropoff ETA - $11.49" at bounding box center [311, 129] width 222 height 37
click at [301, 276] on button "Assign Provider" at bounding box center [310, 280] width 110 height 19
